Goal: Task Accomplishment & Management: Manage account settings

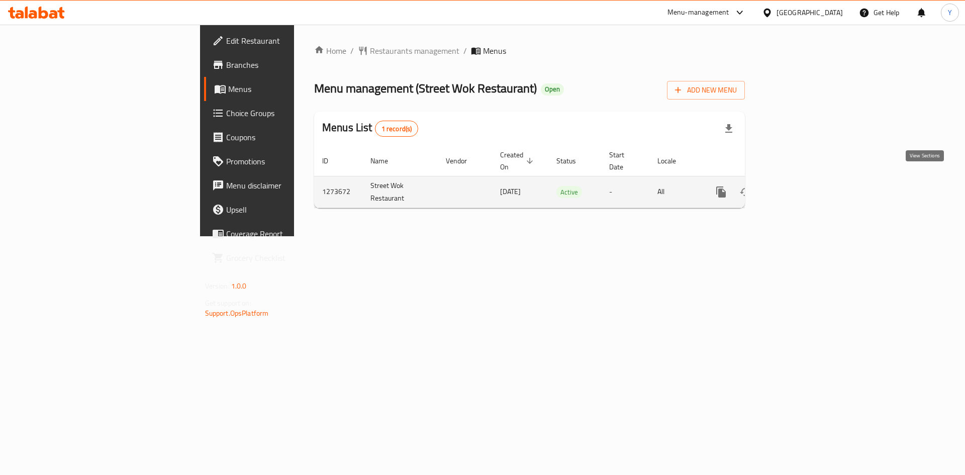
click at [798, 187] on icon "enhanced table" at bounding box center [793, 191] width 9 height 9
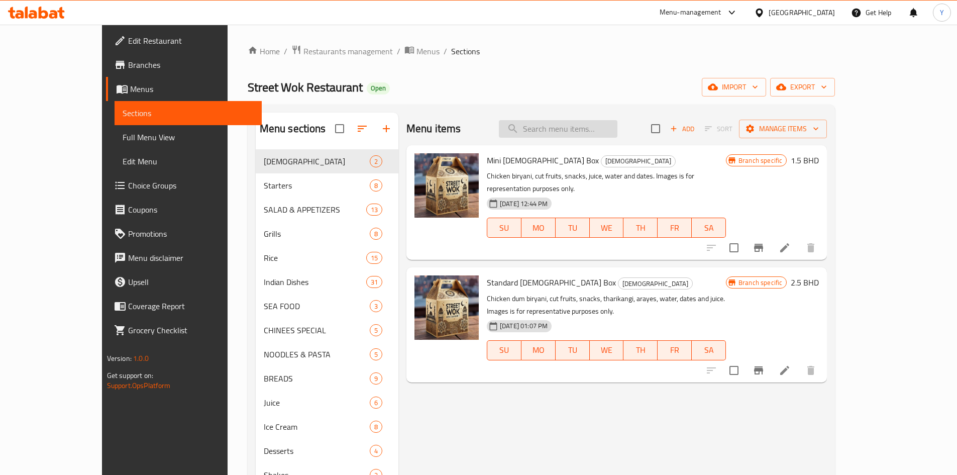
click at [603, 127] on input "search" at bounding box center [558, 129] width 119 height 18
paste input "WAFFLES"
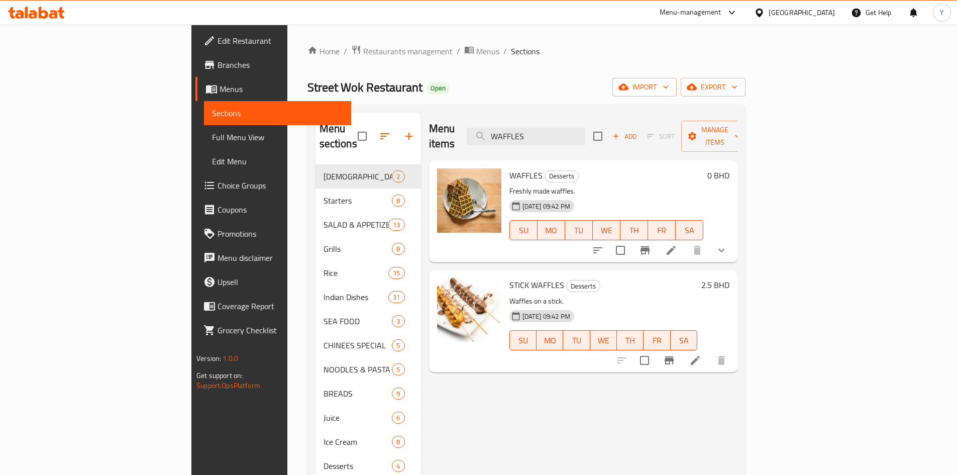
type input "WAFFLES"
click at [676, 246] on icon at bounding box center [671, 250] width 9 height 9
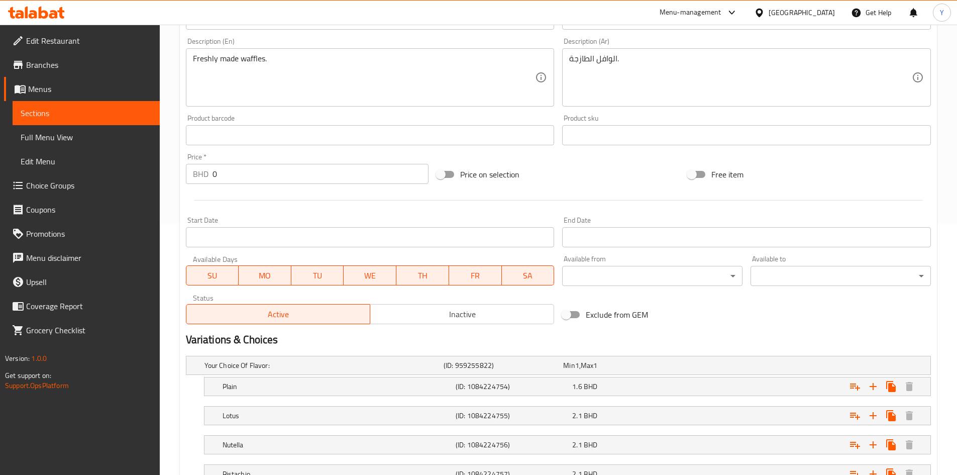
scroll to position [360, 0]
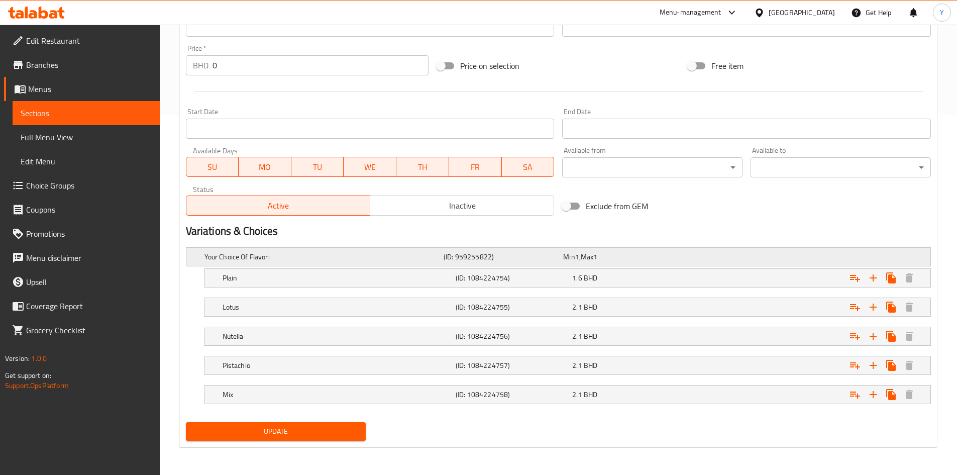
click at [555, 258] on h5 "(ID: 959255822)" at bounding box center [502, 257] width 116 height 10
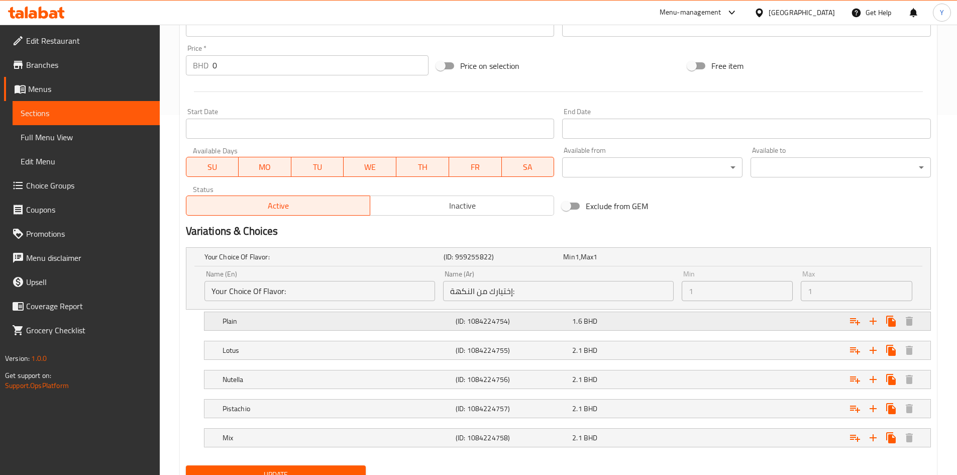
click at [543, 322] on h5 "(ID: 1084224754)" at bounding box center [512, 321] width 113 height 10
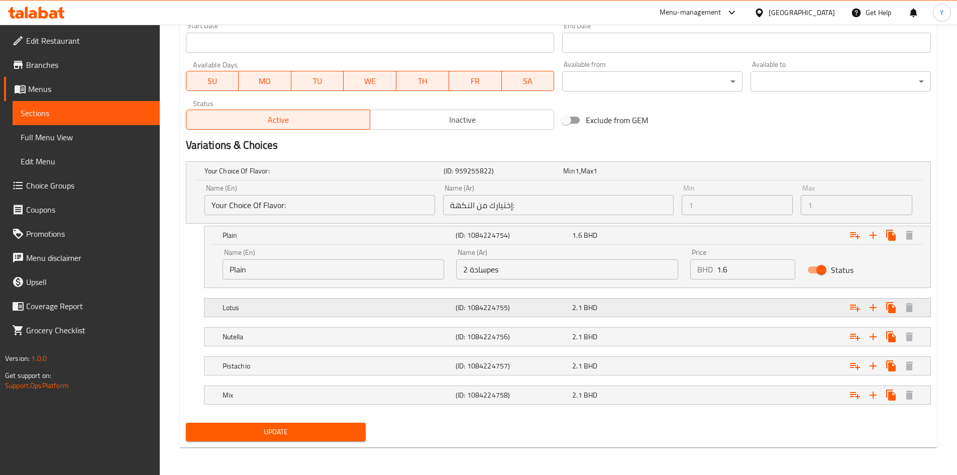
click at [544, 309] on h5 "(ID: 1084224755)" at bounding box center [512, 308] width 113 height 10
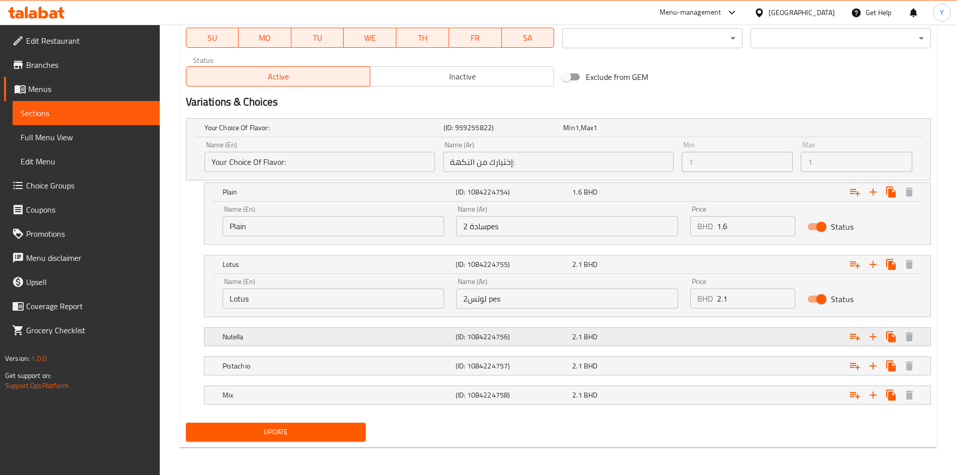
click at [546, 331] on div "(ID: 1084224756)" at bounding box center [512, 337] width 117 height 14
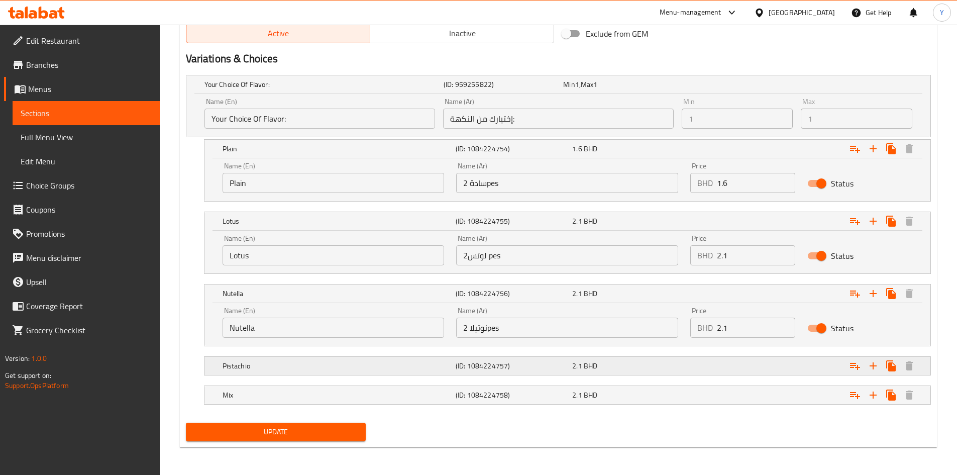
click at [544, 364] on h5 "(ID: 1084224757)" at bounding box center [512, 366] width 113 height 10
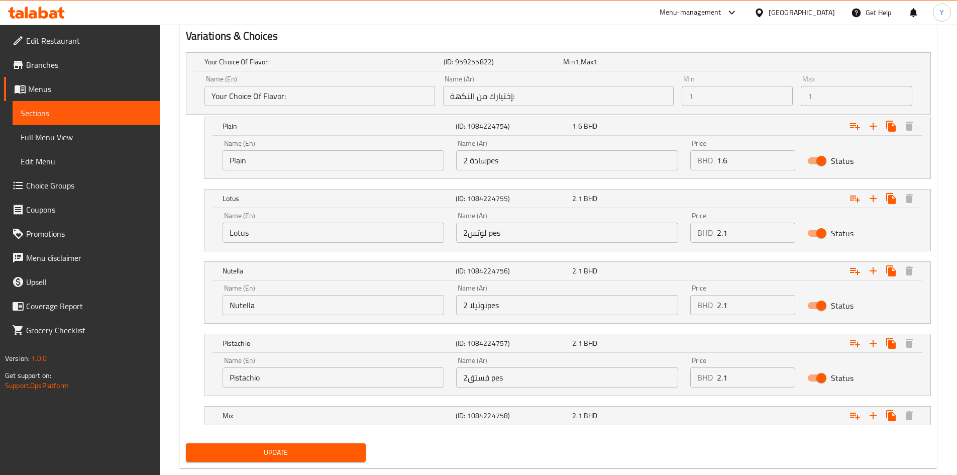
scroll to position [576, 0]
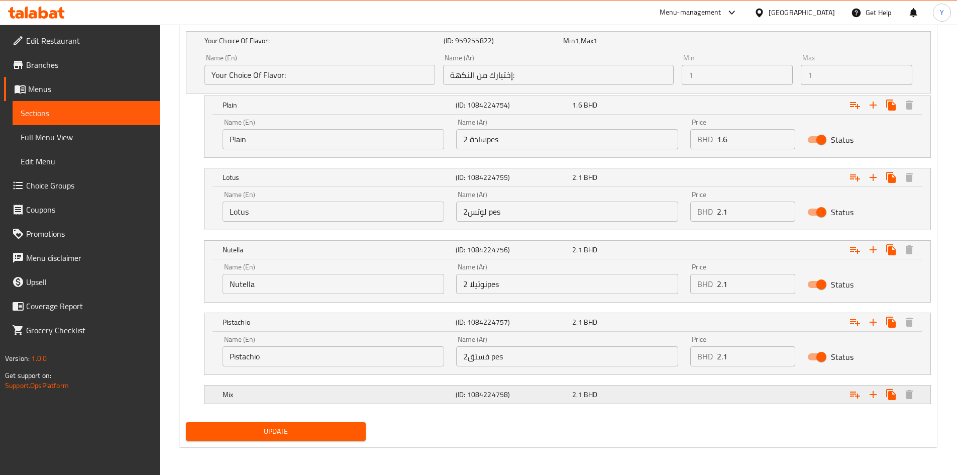
click at [537, 390] on h5 "(ID: 1084224758)" at bounding box center [512, 394] width 113 height 10
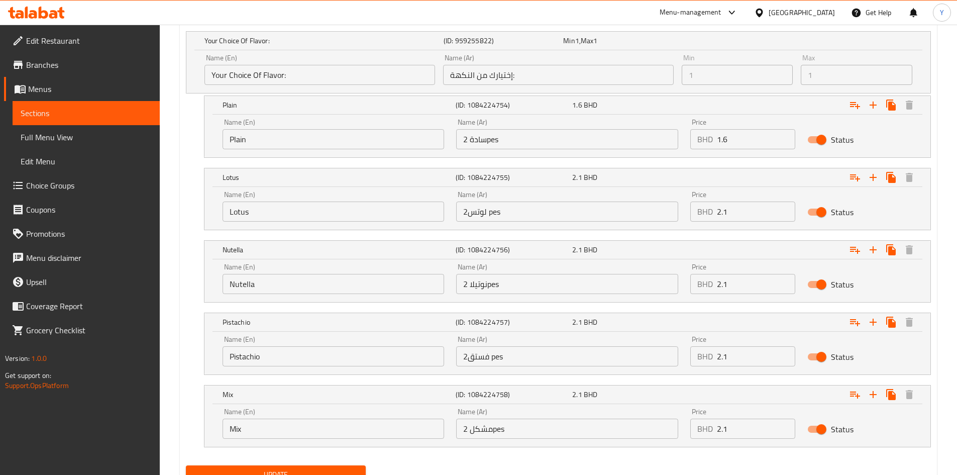
click at [529, 214] on input "لوتس2 pes" at bounding box center [567, 212] width 222 height 20
click at [540, 285] on input "نوتيلا 2pes" at bounding box center [567, 284] width 222 height 20
click at [535, 352] on input "فستق2 pes" at bounding box center [567, 356] width 222 height 20
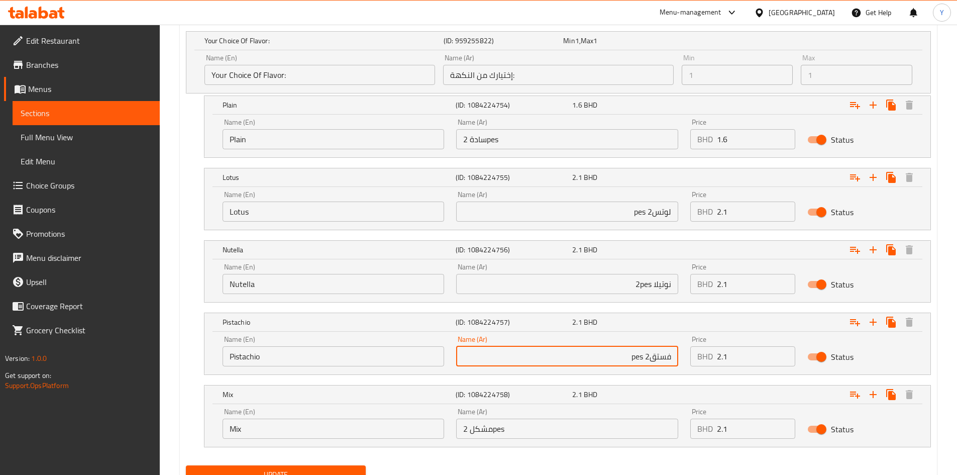
click at [547, 431] on input "مشكل 2pes" at bounding box center [567, 429] width 222 height 20
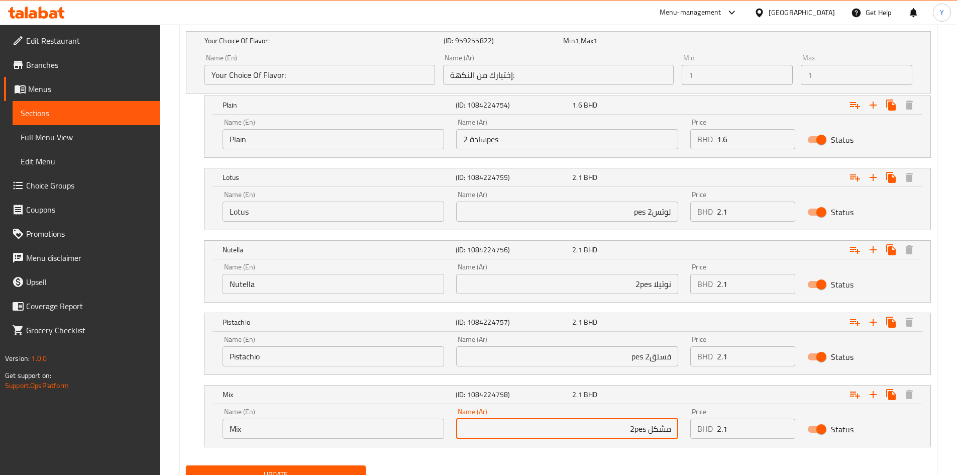
click at [562, 144] on input "سادة 2pes" at bounding box center [567, 139] width 222 height 20
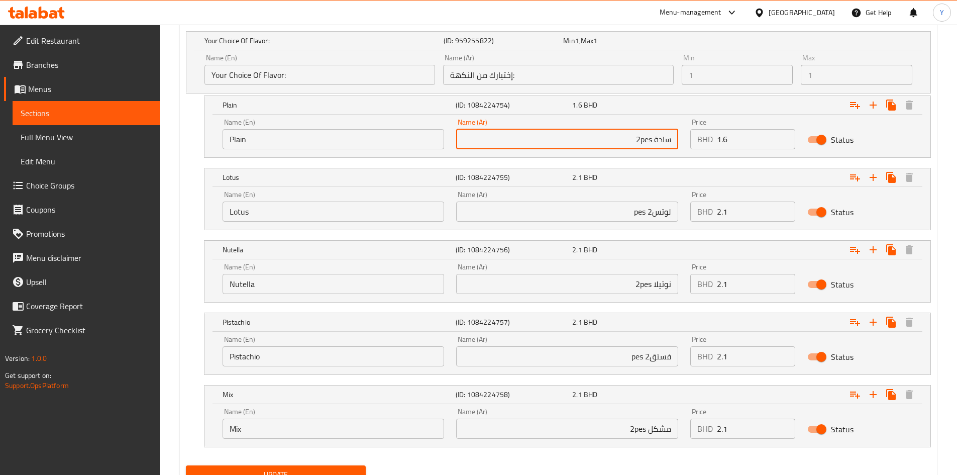
click at [646, 140] on input "سادة 2pes" at bounding box center [567, 139] width 222 height 20
click at [672, 143] on input "سادة" at bounding box center [567, 139] width 222 height 20
paste input "2 قطعة"
type input "2 قطعة سادة"
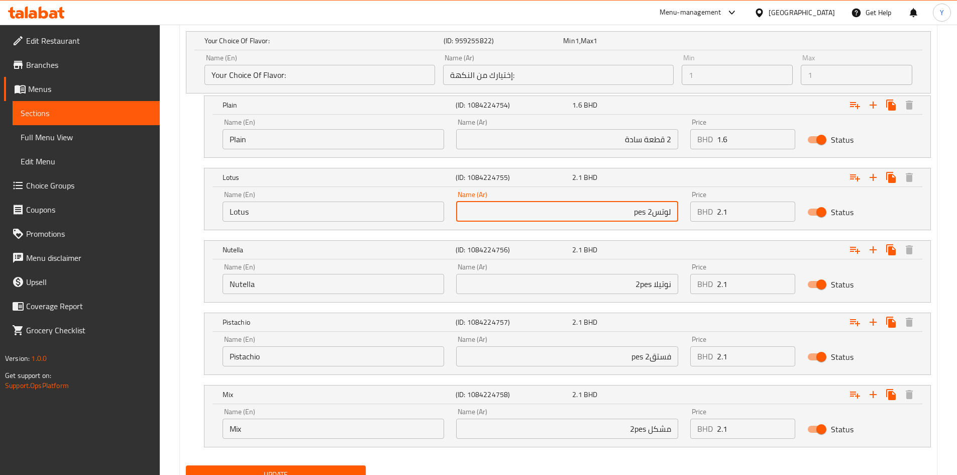
click at [671, 214] on input "لوتس2 pes" at bounding box center [567, 212] width 222 height 20
paste input "2 قطعة"
drag, startPoint x: 623, startPoint y: 213, endPoint x: 600, endPoint y: 213, distance: 23.1
click at [600, 213] on input "2 قطعة لوتس2 pes" at bounding box center [567, 212] width 222 height 20
type input "2 قطعة لوتس"
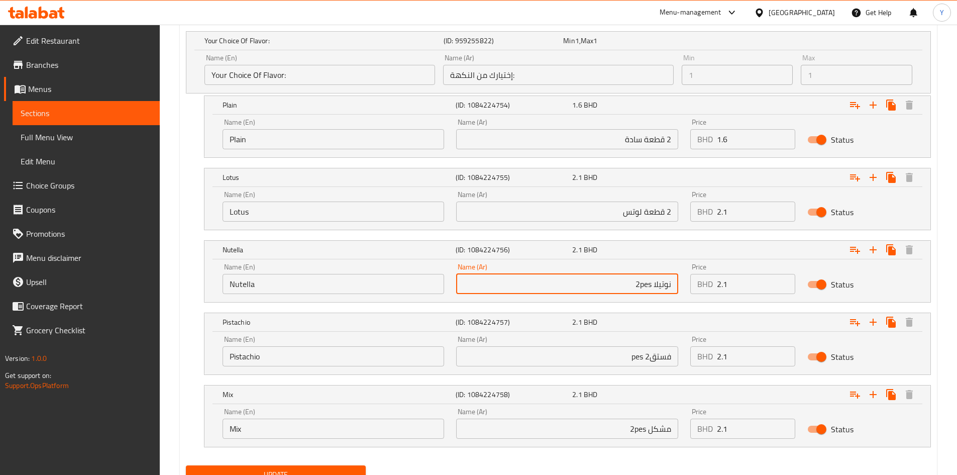
click at [673, 287] on input "نوتيلا 2pes" at bounding box center [567, 284] width 222 height 20
paste input "2 قطعة"
type input "2 قطعة نوتيلا 2pes"
click at [673, 358] on input "فستق2 pes" at bounding box center [567, 356] width 222 height 20
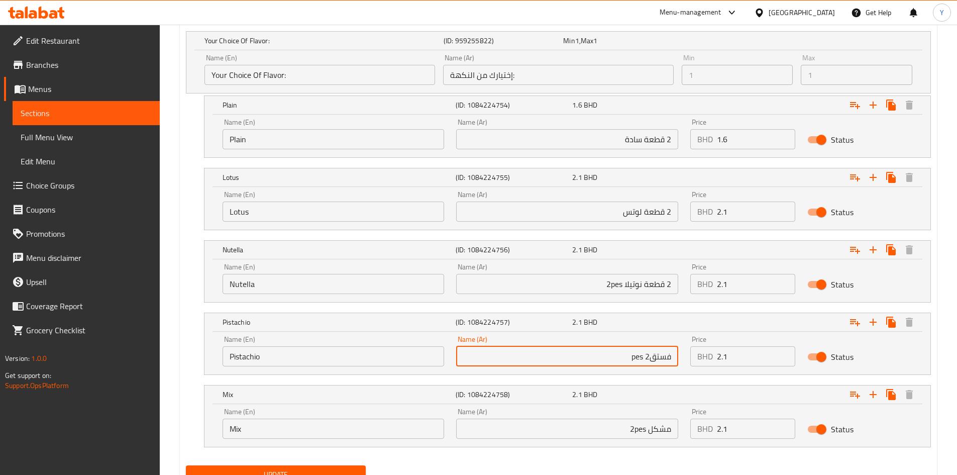
paste input "2 قطعة"
type input "2 قطعة فستق2 pes"
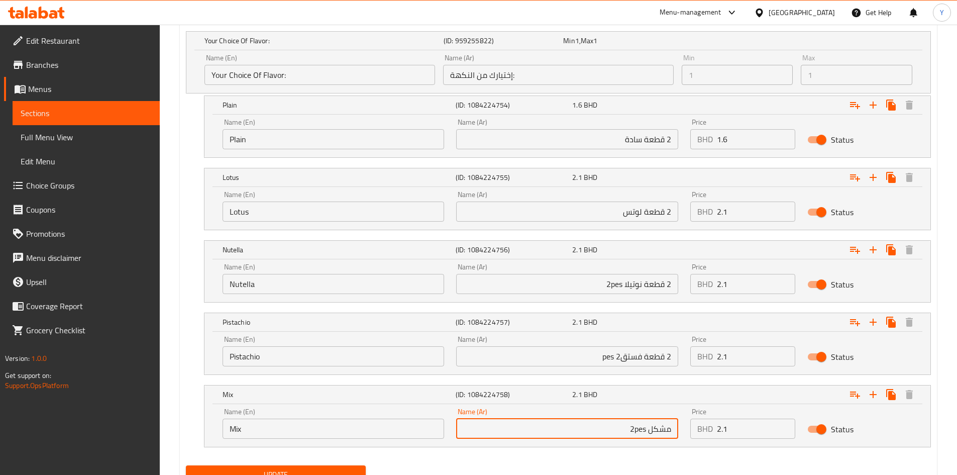
click at [674, 431] on input "مشكل 2pes" at bounding box center [567, 429] width 222 height 20
paste input "2 قطعة"
drag, startPoint x: 617, startPoint y: 430, endPoint x: 589, endPoint y: 431, distance: 27.7
click at [589, 431] on input "2 قطعة مشكل 2pes" at bounding box center [567, 429] width 222 height 20
type input "2 قطعة مشكل"
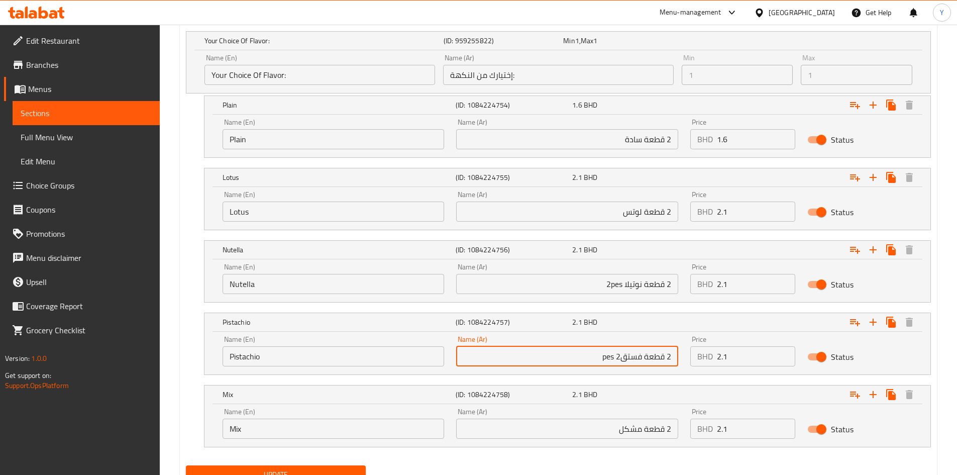
drag, startPoint x: 620, startPoint y: 356, endPoint x: 605, endPoint y: 361, distance: 16.1
click at [605, 361] on input "2 قطعة فستق2 pes" at bounding box center [567, 356] width 222 height 20
click at [617, 357] on input "2 قطعة فستقes" at bounding box center [567, 356] width 222 height 20
click at [619, 357] on input "2 قطعة فستقes" at bounding box center [567, 356] width 222 height 20
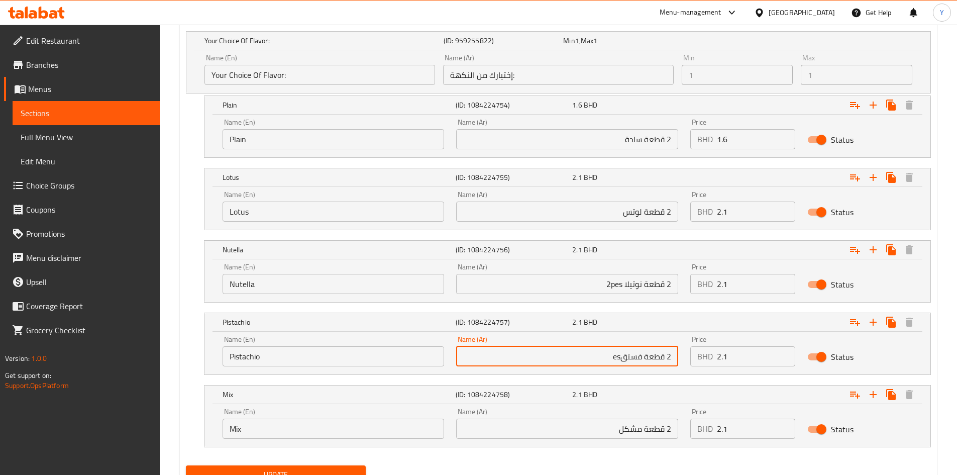
drag, startPoint x: 620, startPoint y: 357, endPoint x: 614, endPoint y: 359, distance: 6.4
click at [614, 359] on input "2 قطعة فستقes" at bounding box center [567, 356] width 222 height 20
type input "2 قطعة فستق"
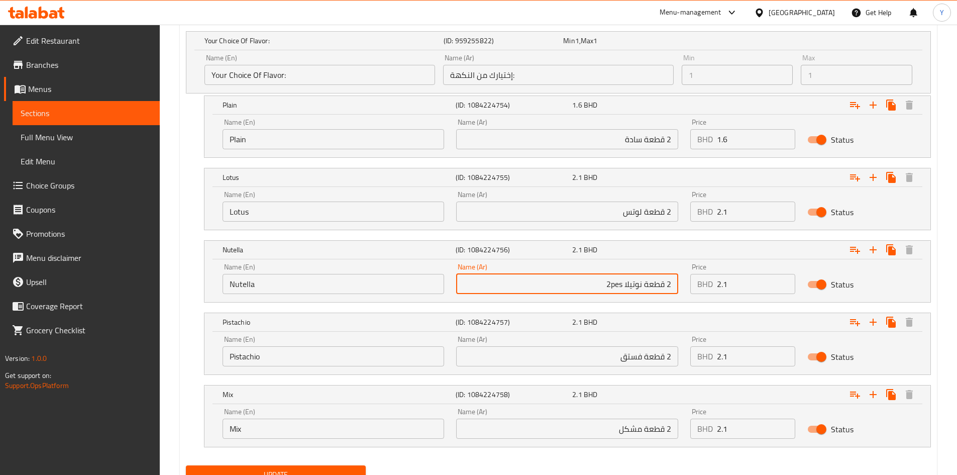
drag, startPoint x: 622, startPoint y: 284, endPoint x: 608, endPoint y: 284, distance: 14.1
click at [608, 284] on input "2 قطعة نوتيلا 2pes" at bounding box center [567, 284] width 222 height 20
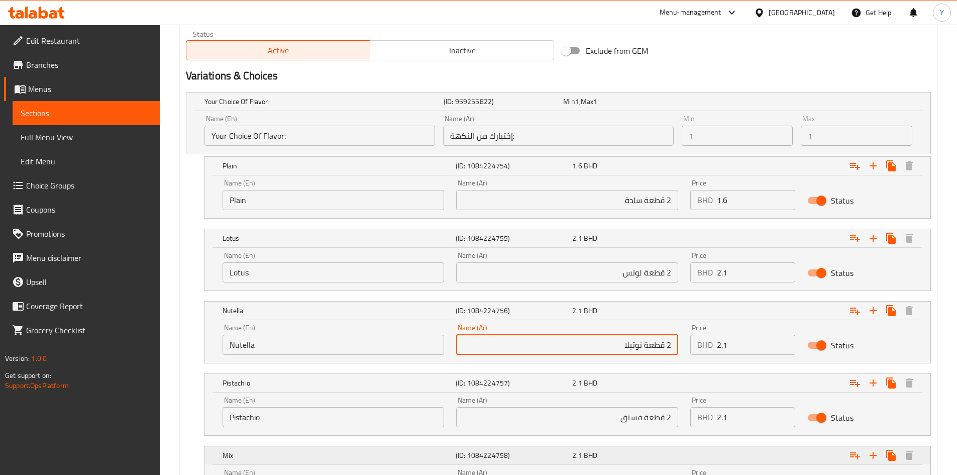
scroll to position [526, 0]
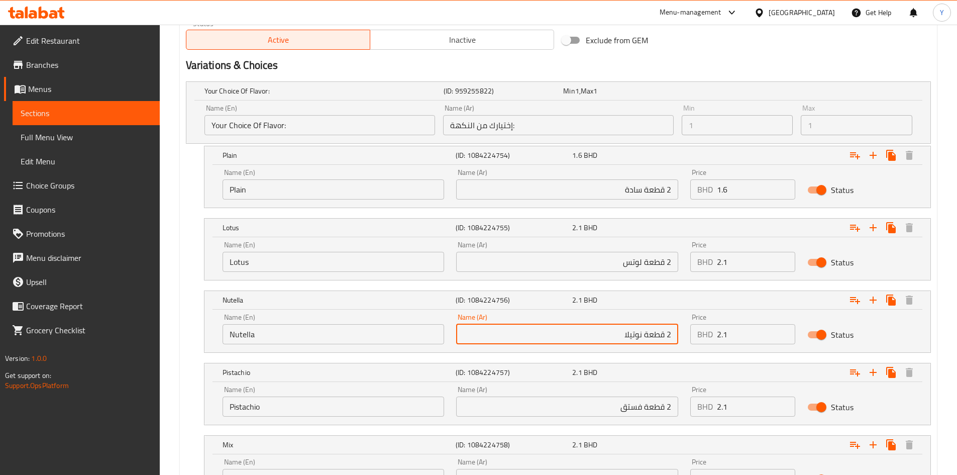
type input "2 قطعة نوتيلا"
click at [230, 191] on input "Plain" at bounding box center [334, 189] width 222 height 20
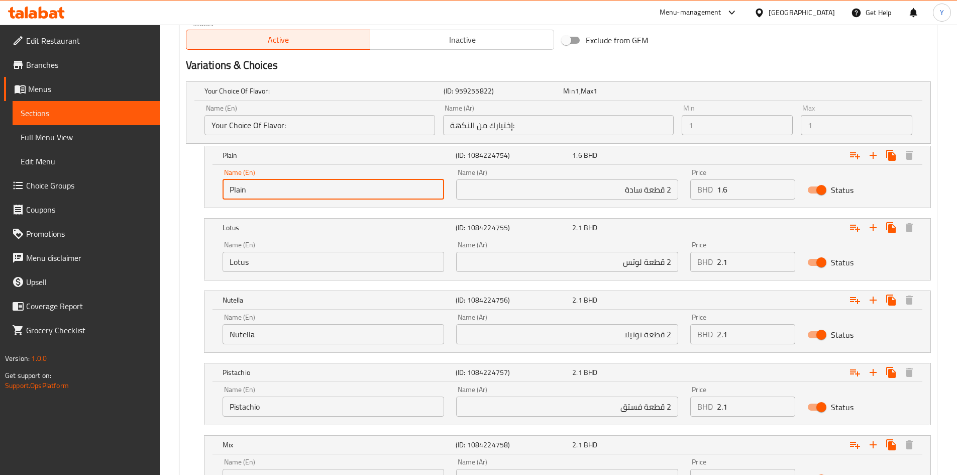
paste input "2pes"
type input "2pes Plain"
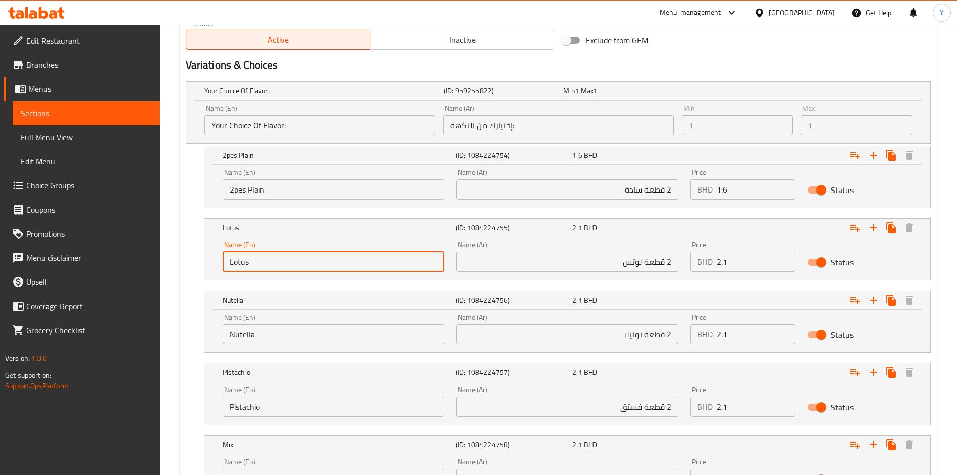
click at [226, 263] on input "Lotus" at bounding box center [334, 262] width 222 height 20
paste input "2pes"
click at [234, 267] on input "2pes Lotus" at bounding box center [334, 262] width 222 height 20
type input "2 pes Lotus"
click at [235, 192] on input "2pes Plain" at bounding box center [334, 189] width 222 height 20
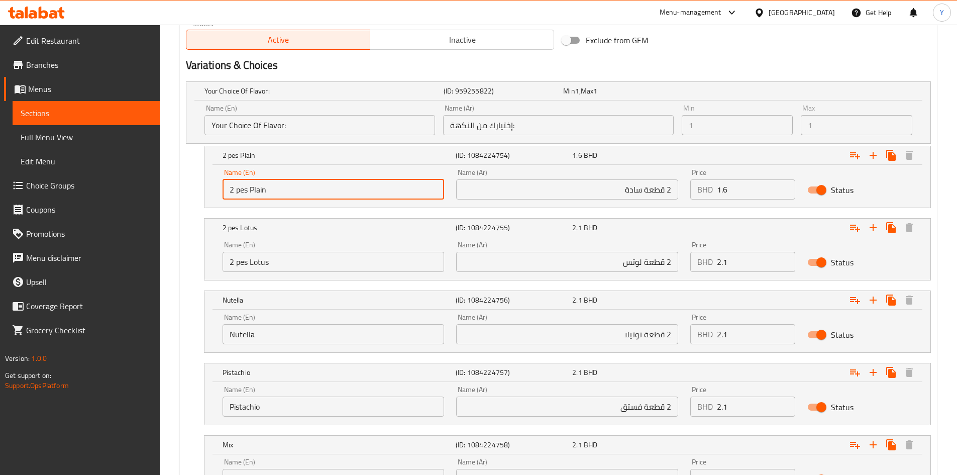
drag, startPoint x: 247, startPoint y: 191, endPoint x: 226, endPoint y: 197, distance: 21.8
click at [226, 197] on input "2 pes Plain" at bounding box center [334, 189] width 222 height 20
type input "2 pes Plain"
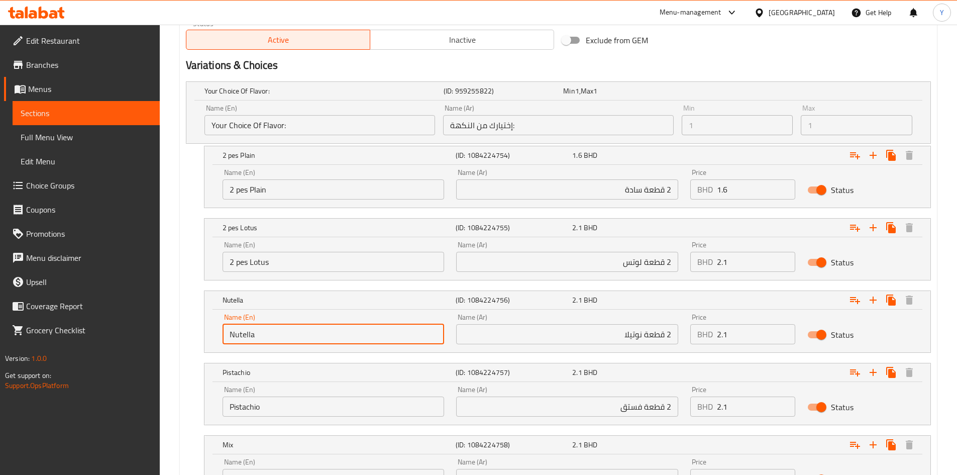
click at [231, 336] on input "Nutella" at bounding box center [334, 334] width 222 height 20
paste input "2 pes"
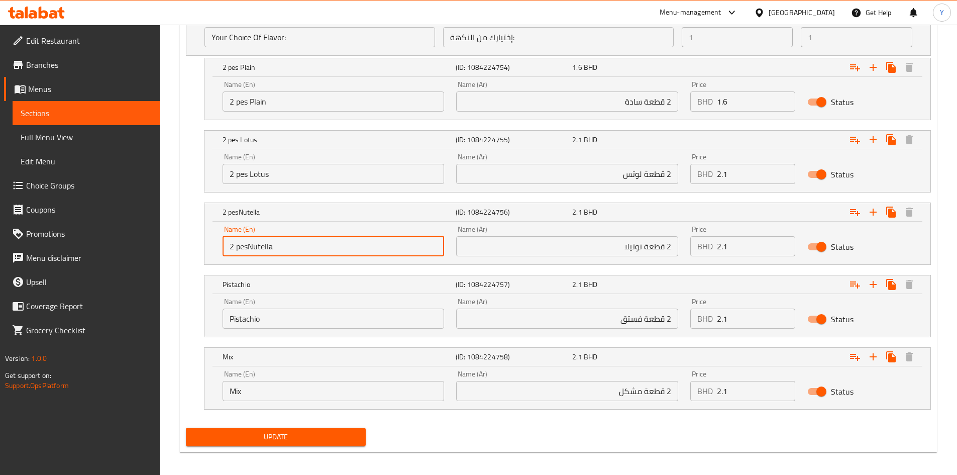
scroll to position [619, 0]
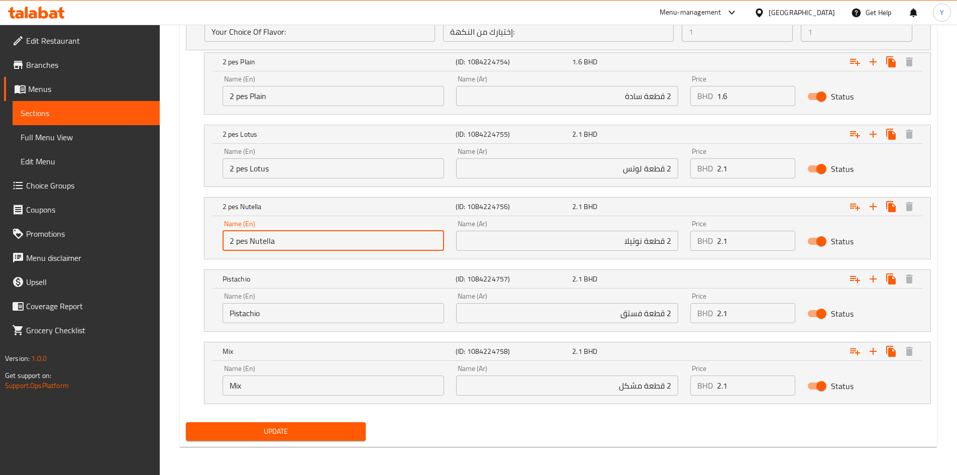
type input "2 pes Nutella"
click at [229, 314] on input "Pistachio" at bounding box center [334, 313] width 222 height 20
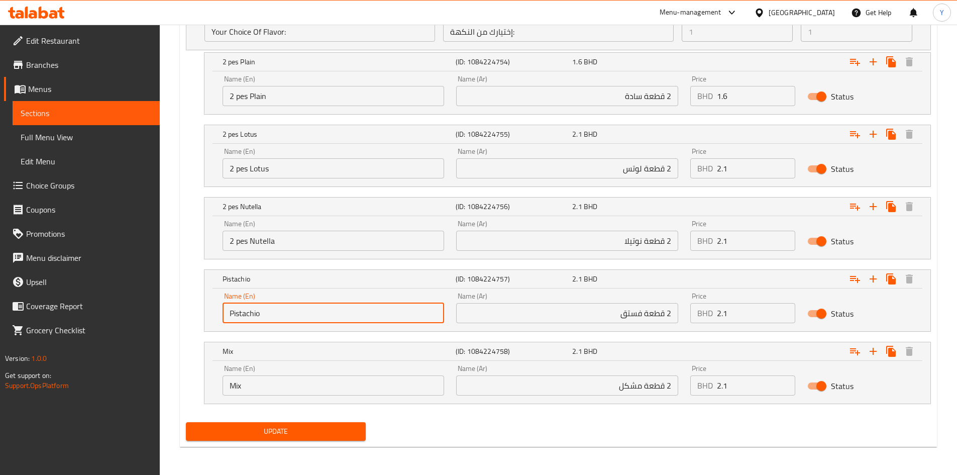
paste input "2 pes"
type input "2 pes Pistachio"
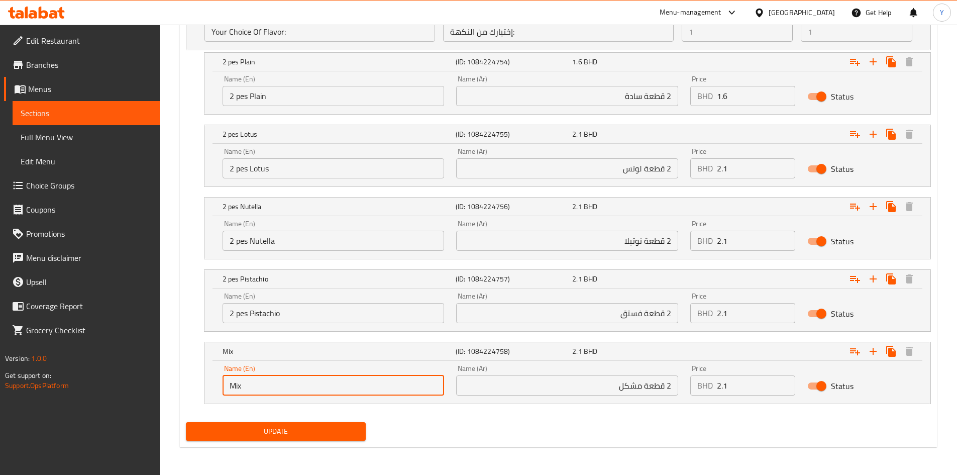
click at [227, 384] on input "Mix" at bounding box center [334, 385] width 222 height 20
paste input "2 pes"
click at [245, 388] on input "2 pes Mix" at bounding box center [334, 385] width 222 height 20
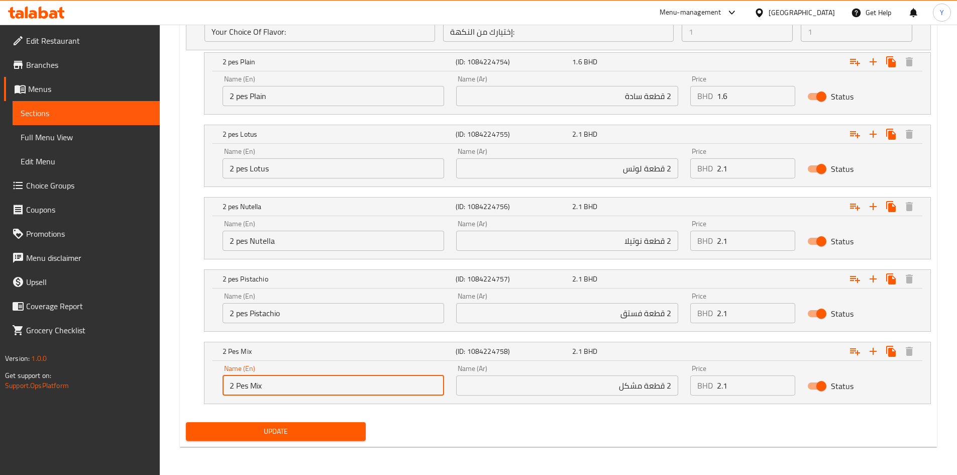
type input "2 Pes Mix"
click at [255, 316] on input "2 pes Pistachio" at bounding box center [334, 313] width 222 height 20
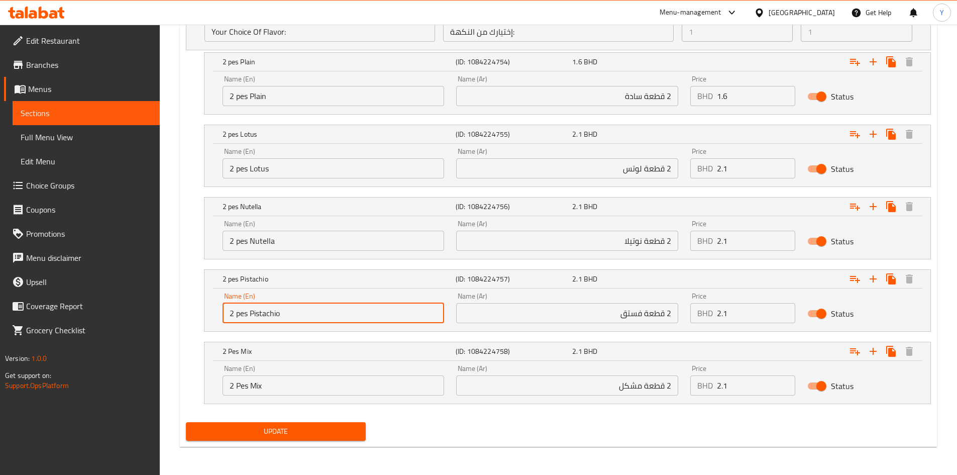
click at [255, 316] on input "2 pes Pistachio" at bounding box center [334, 313] width 222 height 20
type input "2 Pes Pistachio"
click at [257, 244] on input "2 pes Nutella" at bounding box center [334, 241] width 222 height 20
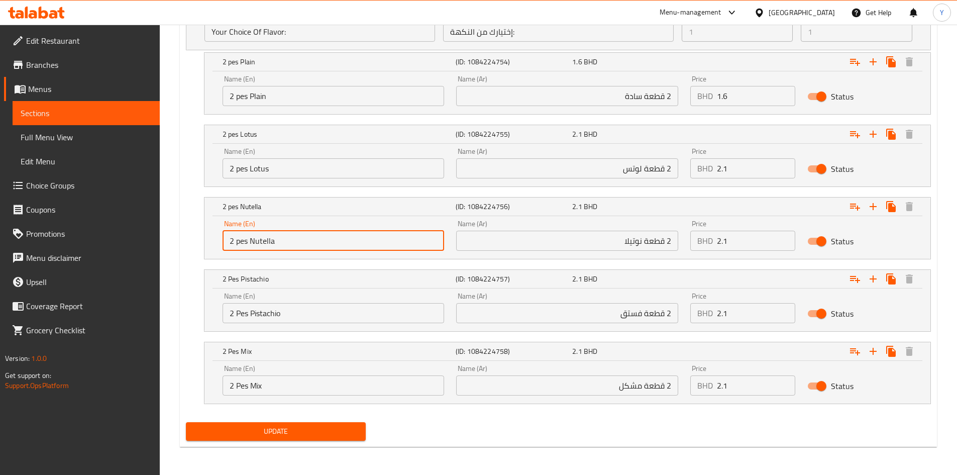
click at [257, 244] on input "2 pes Nutella" at bounding box center [334, 241] width 222 height 20
type input "2 Pes Nutella"
click at [252, 170] on input "2 pes Lotus" at bounding box center [334, 168] width 222 height 20
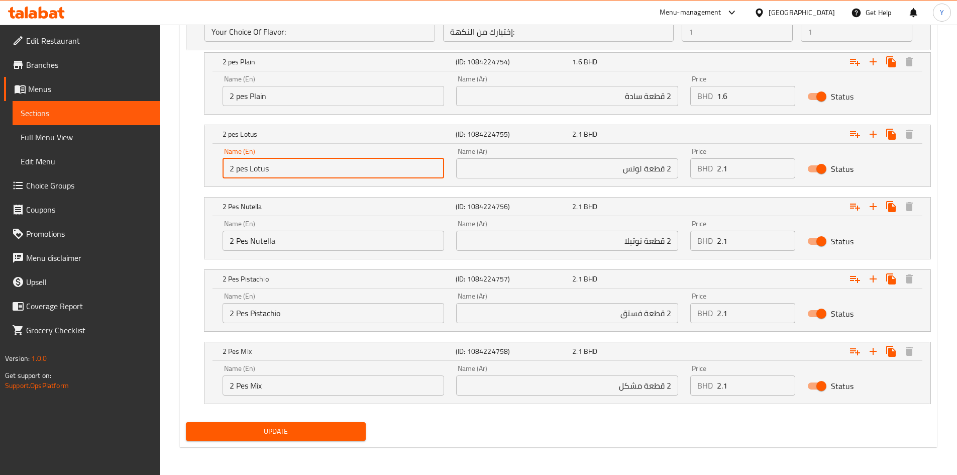
click at [252, 170] on input "2 pes Lotus" at bounding box center [334, 168] width 222 height 20
type input "2 Pes Lotus"
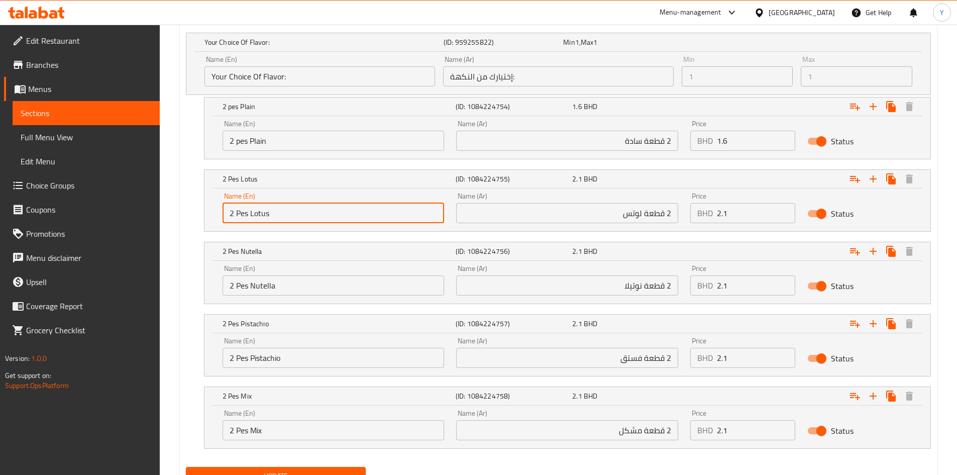
scroll to position [519, 0]
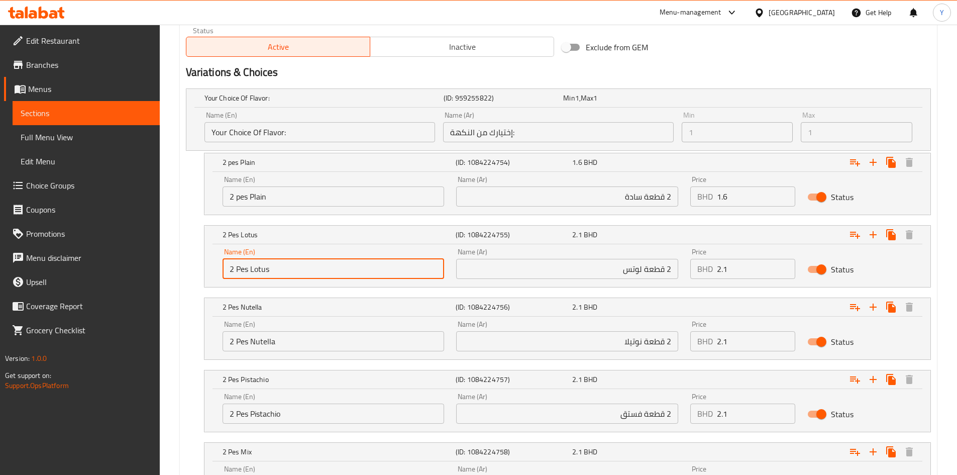
click at [258, 197] on input "2 pes Plain" at bounding box center [334, 196] width 222 height 20
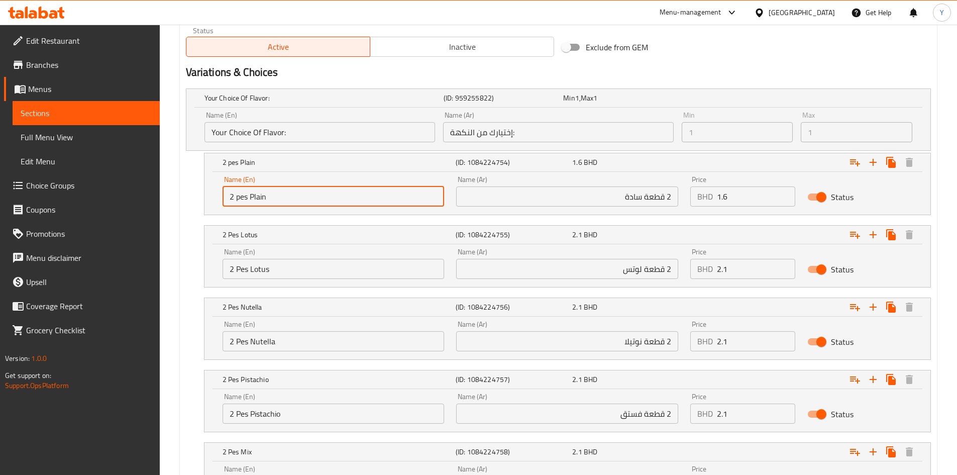
click at [258, 197] on input "2 pes Plain" at bounding box center [334, 196] width 222 height 20
type input "2 Pes Plain"
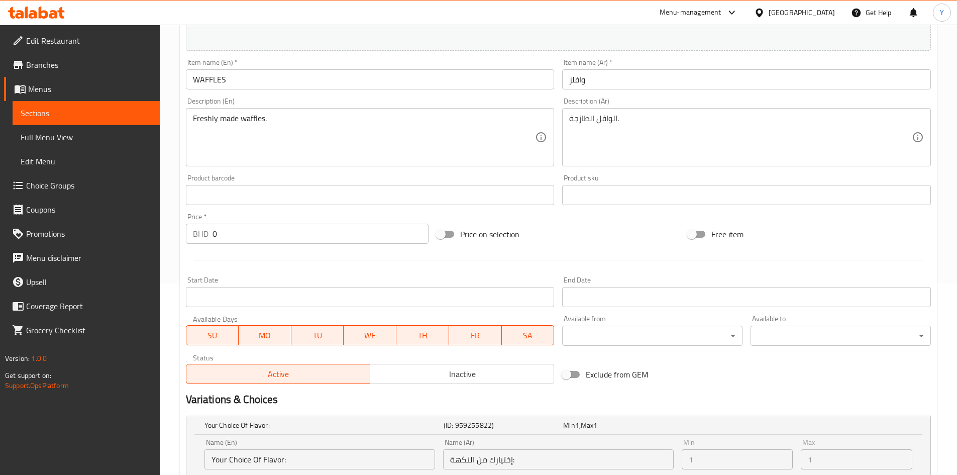
scroll to position [66, 0]
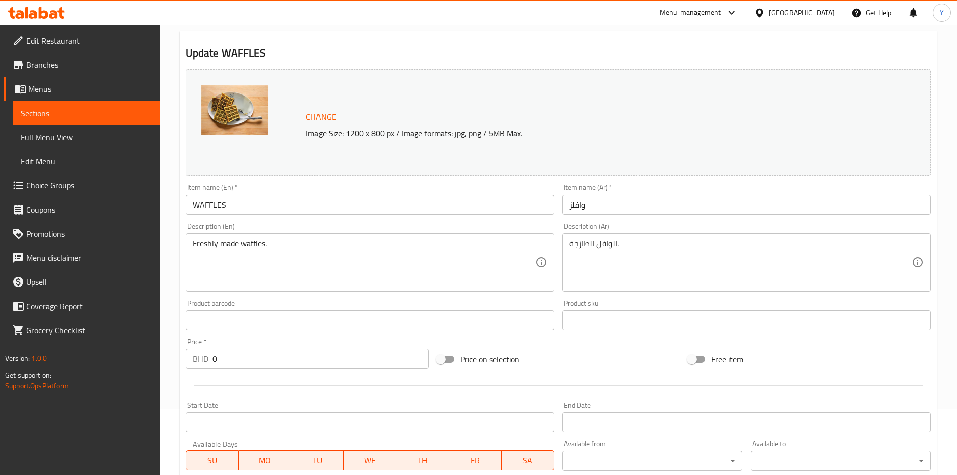
click at [220, 206] on input "WAFFLES" at bounding box center [370, 204] width 369 height 20
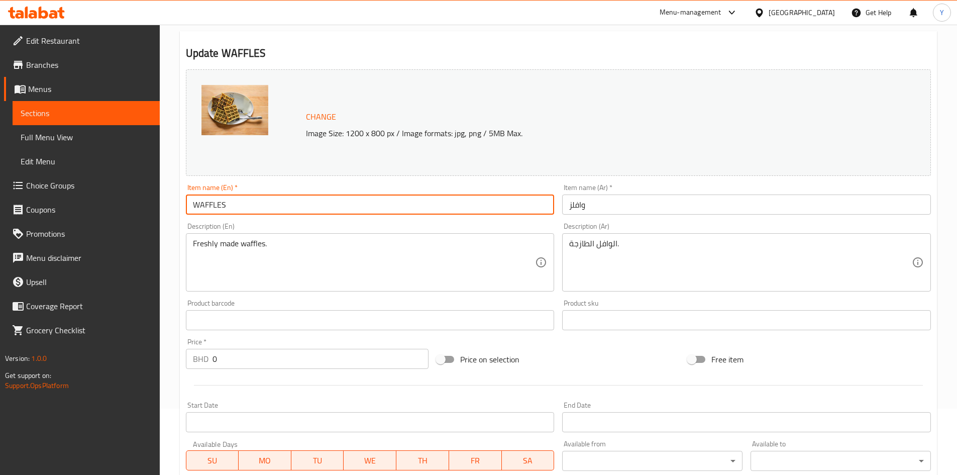
click at [220, 206] on input "WAFFLES" at bounding box center [370, 204] width 369 height 20
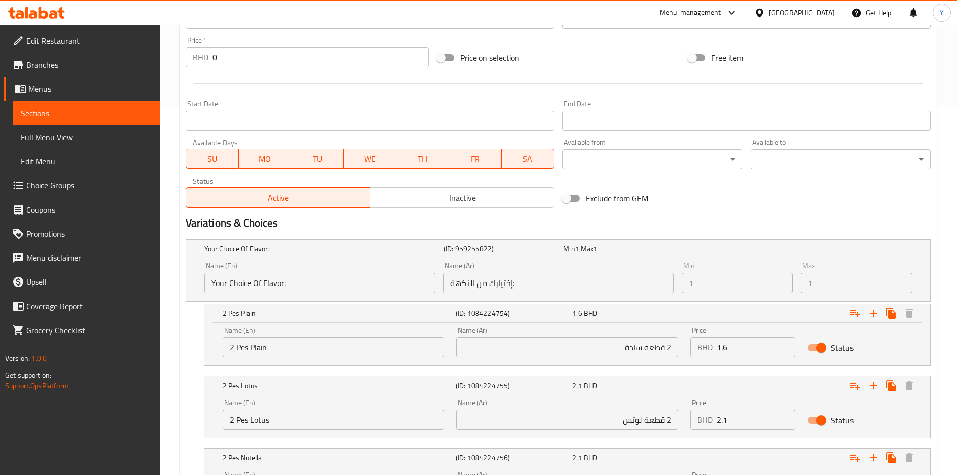
scroll to position [619, 0]
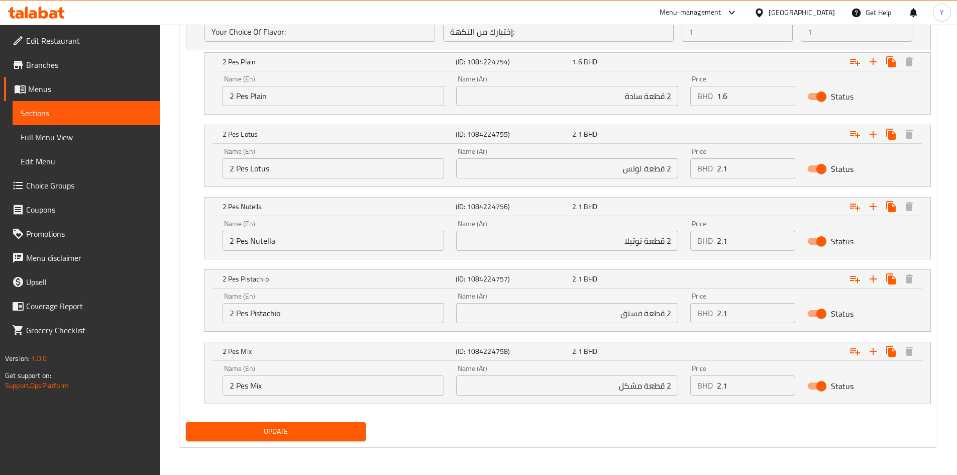
click at [276, 436] on span "Update" at bounding box center [276, 431] width 164 height 13
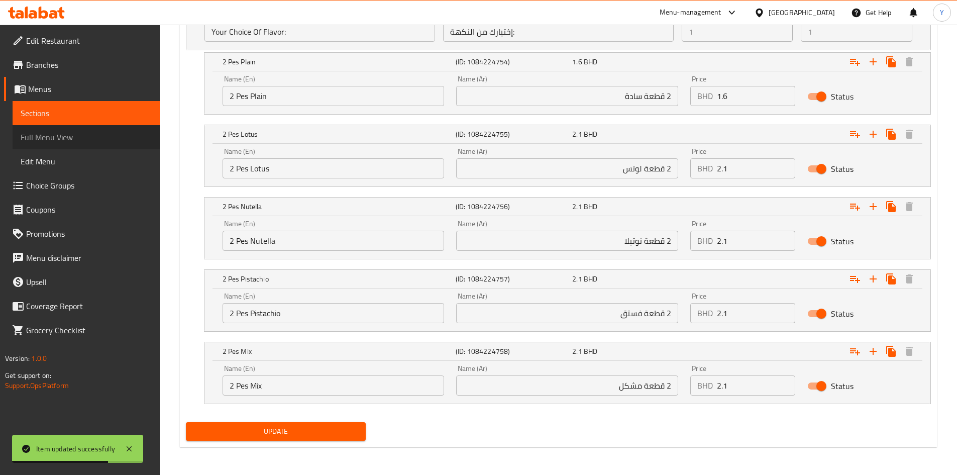
click at [66, 136] on span "Full Menu View" at bounding box center [86, 137] width 131 height 12
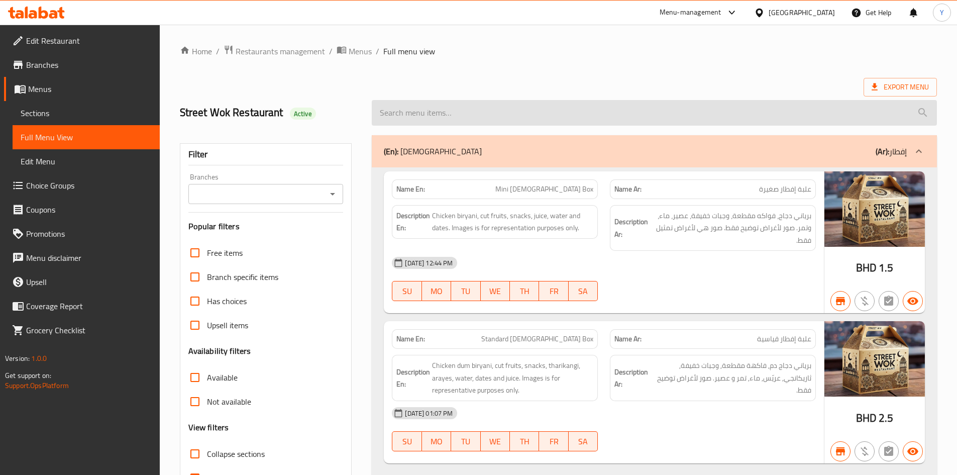
click at [476, 110] on input "search" at bounding box center [654, 113] width 565 height 26
paste input "WAFFLES"
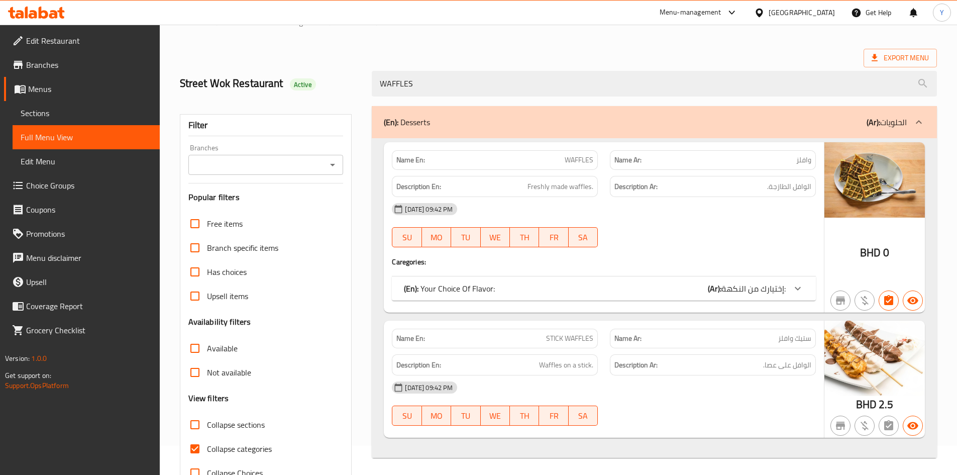
scroll to position [60, 0]
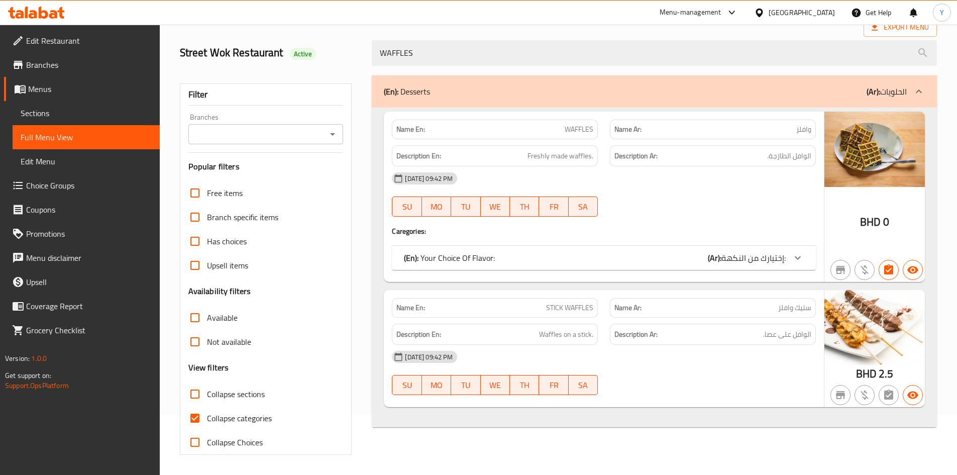
type input "WAFFLES"
click at [699, 259] on div "(En): Your Choice Of Flavor: (Ar): إختيارك من النكهة:" at bounding box center [595, 258] width 382 height 12
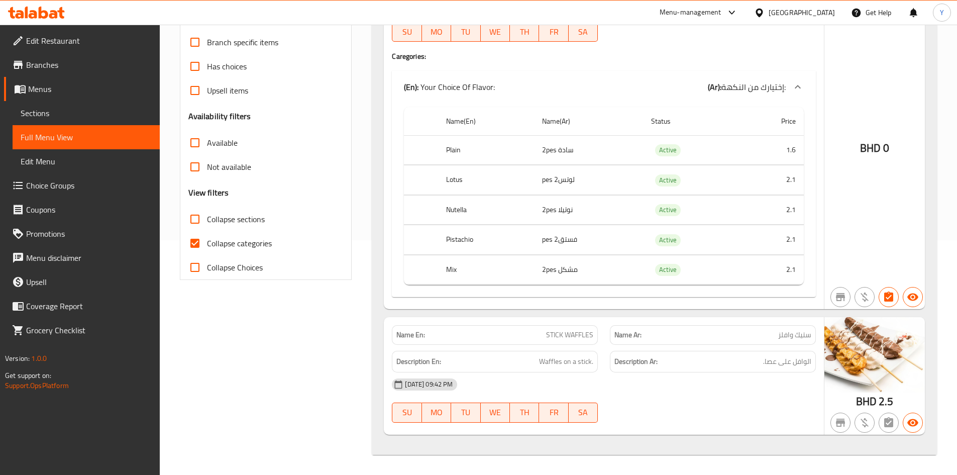
scroll to position [0, 0]
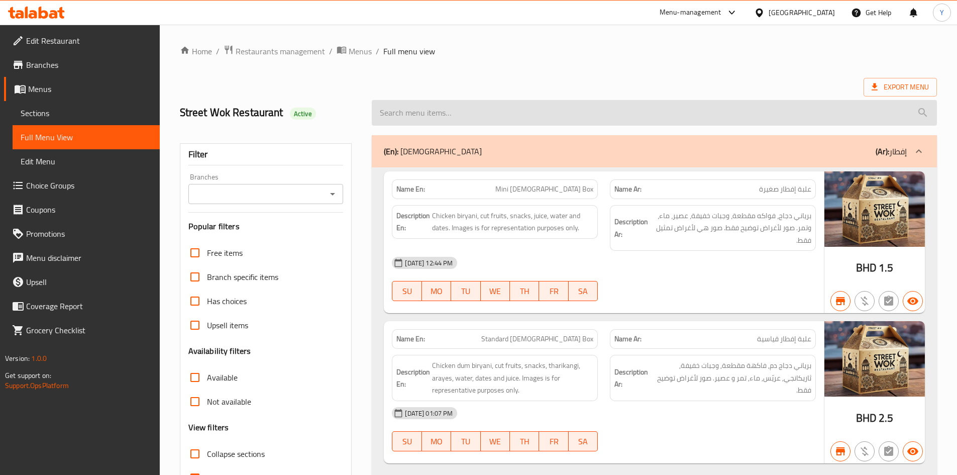
click at [470, 112] on input "search" at bounding box center [654, 113] width 565 height 26
paste input "WAFFLES"
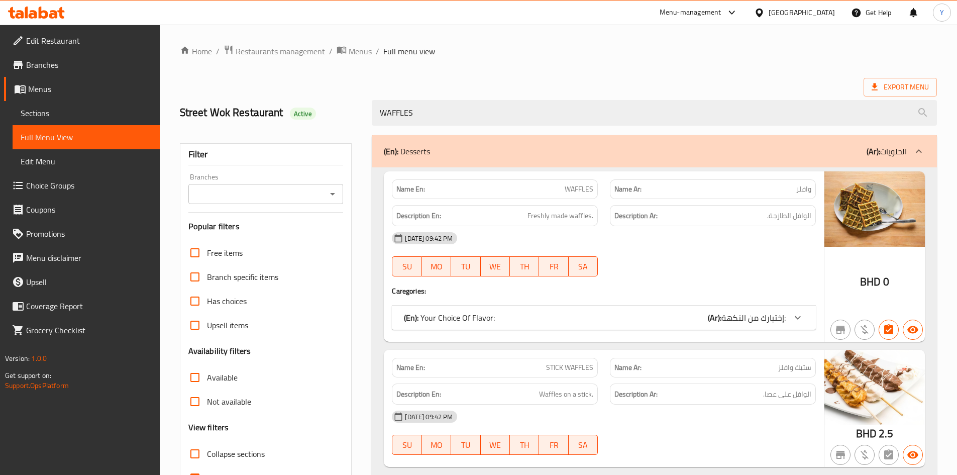
type input "WAFFLES"
click at [699, 320] on div "(En): Your Choice Of Flavor: (Ar): إختيارك من النكهة:" at bounding box center [595, 318] width 382 height 12
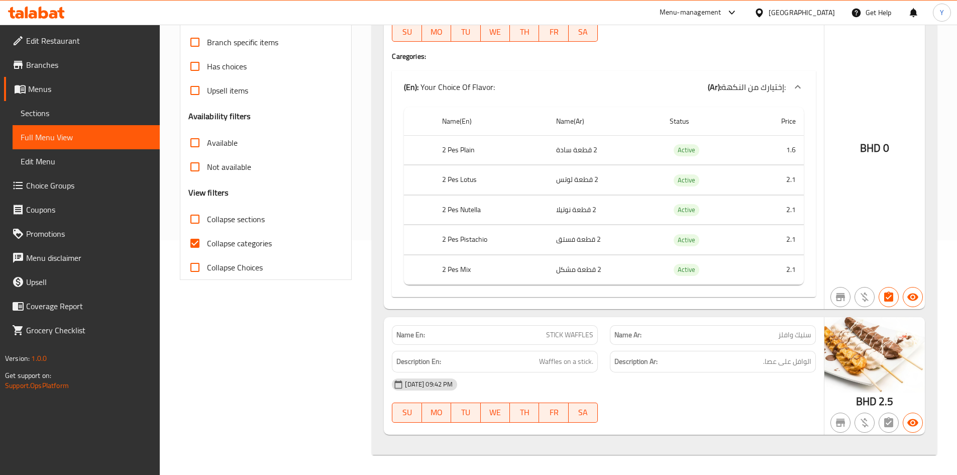
scroll to position [34, 0]
